Goal: Information Seeking & Learning: Learn about a topic

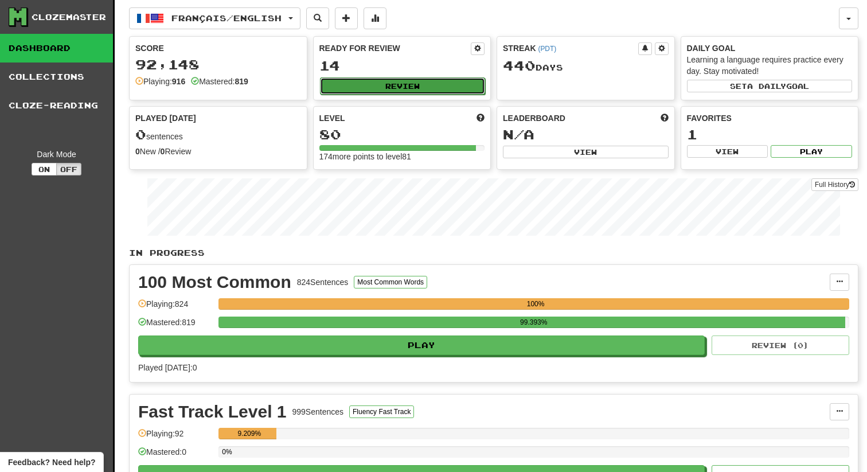
click at [384, 87] on button "Review" at bounding box center [403, 85] width 166 height 17
select select "**"
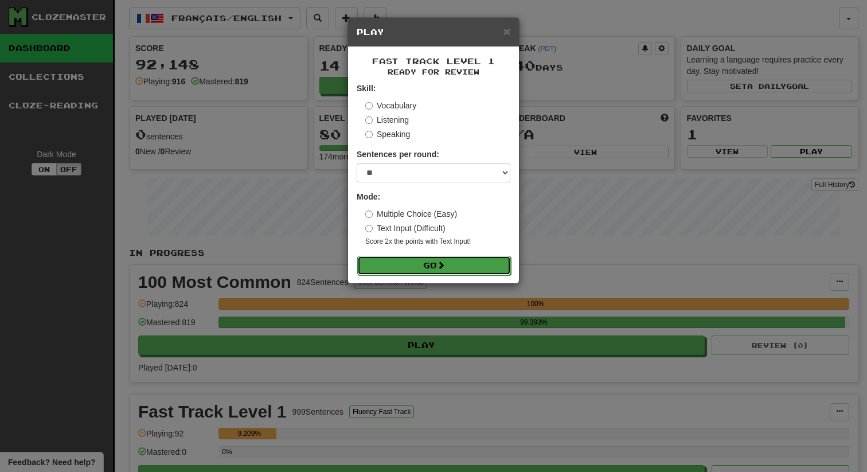
click at [407, 271] on button "Go" at bounding box center [434, 266] width 154 height 20
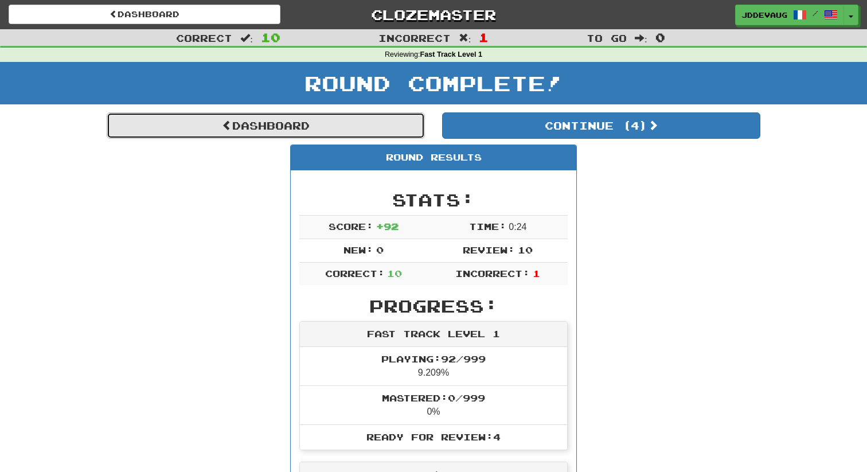
click at [338, 114] on link "Dashboard" at bounding box center [266, 125] width 318 height 26
